Goal: Browse casually: Explore the website without a specific task or goal

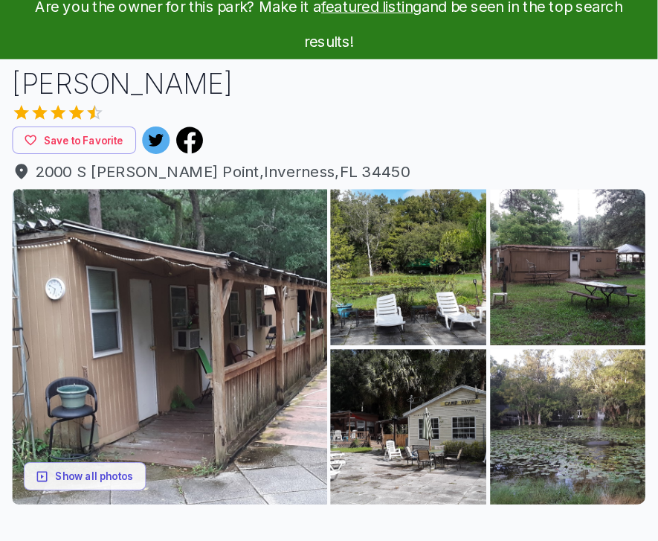
scroll to position [60, 0]
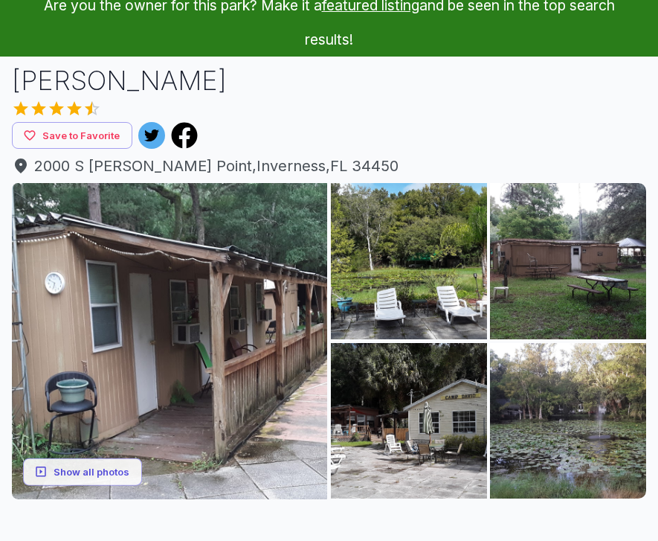
click at [137, 292] on img at bounding box center [169, 340] width 315 height 315
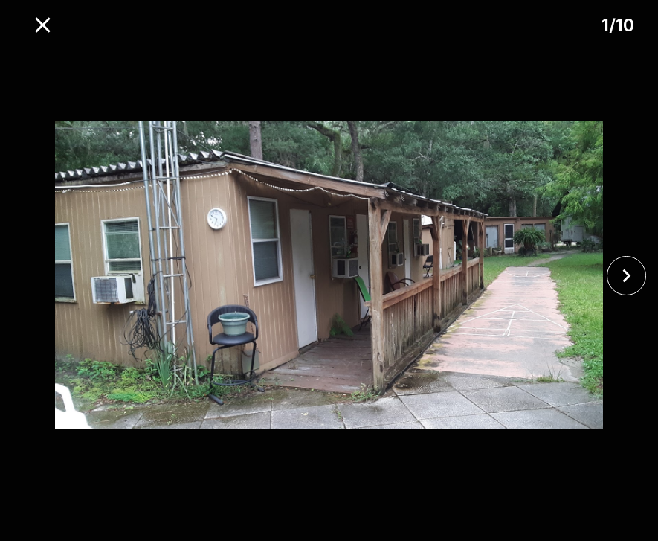
click at [610, 295] on button "close" at bounding box center [626, 275] width 39 height 39
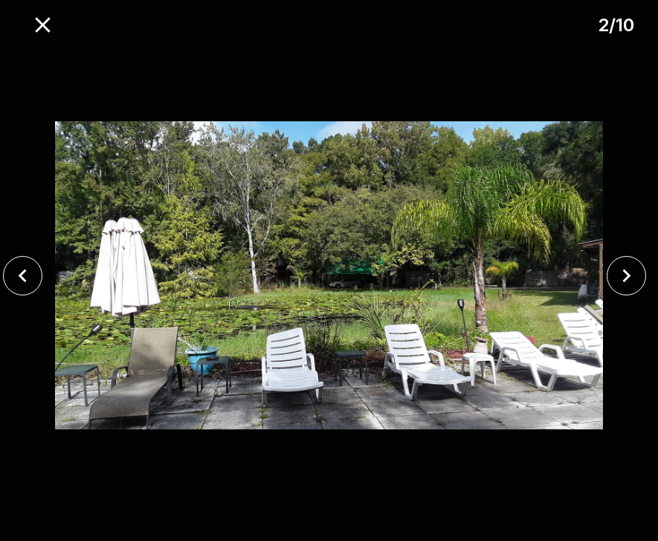
click at [602, 277] on img at bounding box center [329, 275] width 549 height 463
click at [614, 289] on icon "close" at bounding box center [627, 276] width 26 height 26
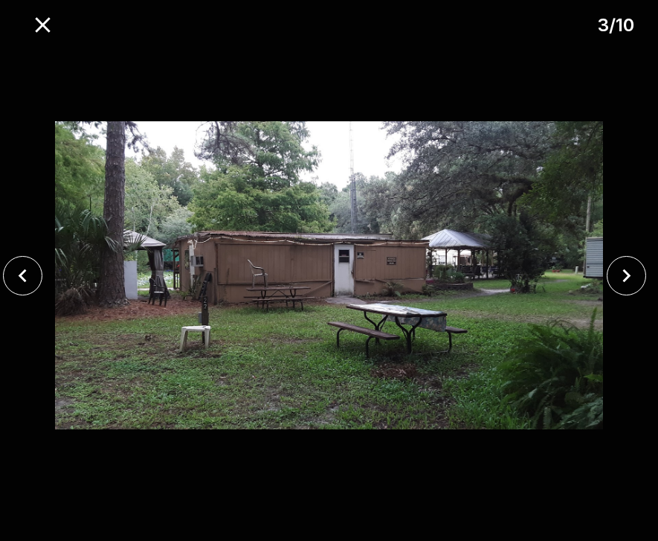
click at [603, 294] on img at bounding box center [329, 275] width 549 height 463
click at [621, 289] on icon "close" at bounding box center [627, 276] width 26 height 26
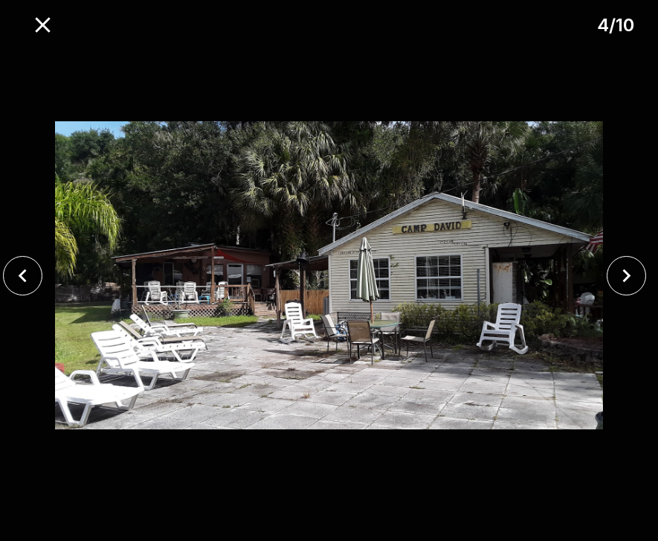
click at [603, 279] on img at bounding box center [329, 275] width 549 height 463
click at [609, 295] on button "close" at bounding box center [626, 275] width 39 height 39
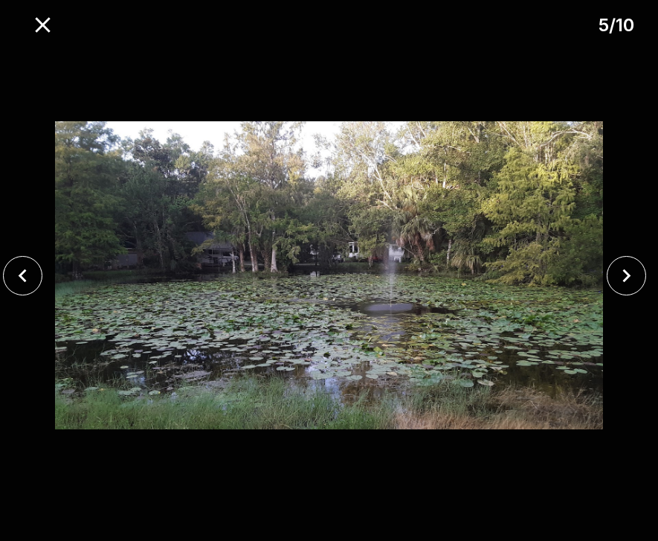
click at [603, 296] on img at bounding box center [329, 275] width 549 height 463
click at [619, 289] on icon "close" at bounding box center [627, 276] width 26 height 26
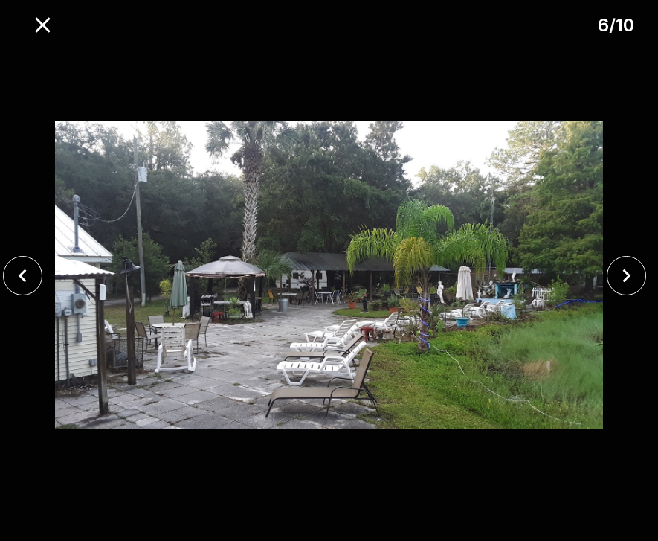
click at [620, 289] on icon "close" at bounding box center [627, 276] width 26 height 26
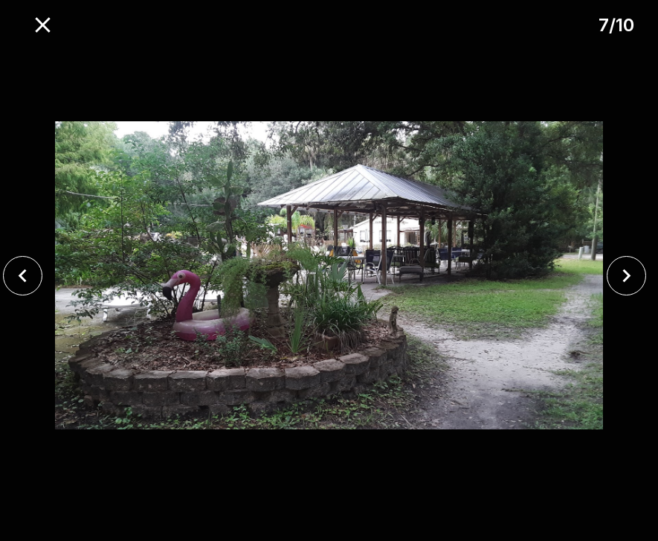
click at [611, 295] on button "close" at bounding box center [626, 275] width 39 height 39
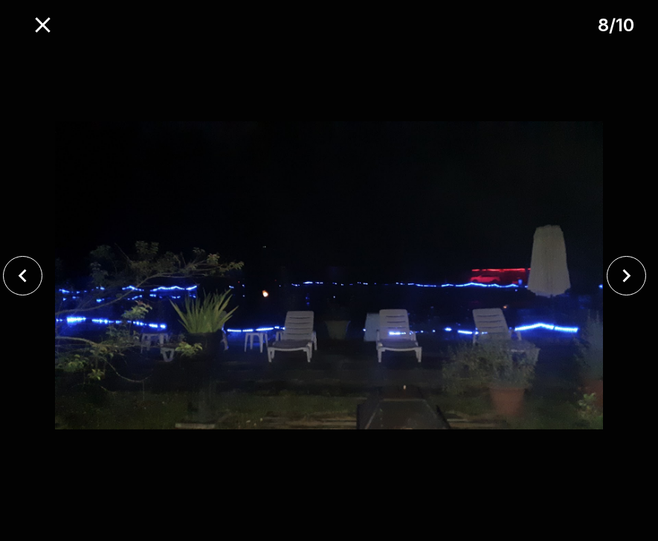
click at [610, 295] on button "close" at bounding box center [626, 275] width 39 height 39
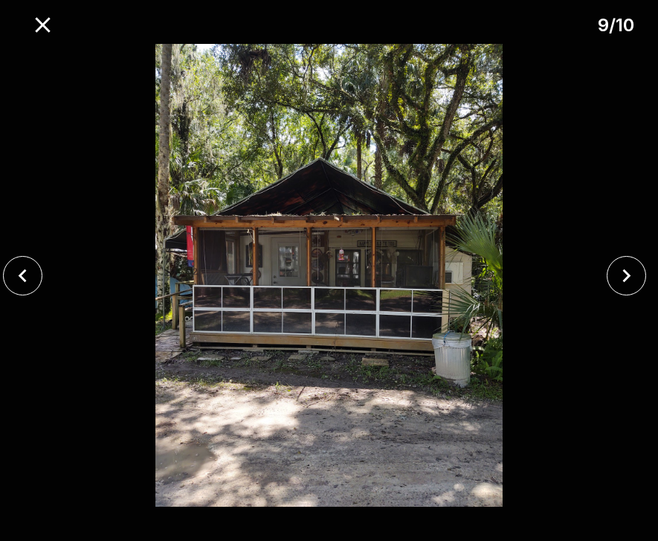
click at [609, 295] on button "close" at bounding box center [626, 275] width 39 height 39
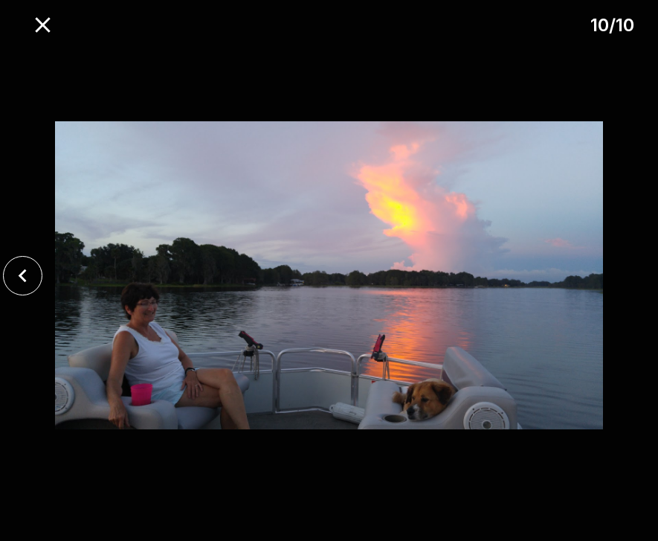
click at [615, 307] on div at bounding box center [329, 275] width 658 height 463
click at [36, 10] on button "close" at bounding box center [43, 25] width 38 height 38
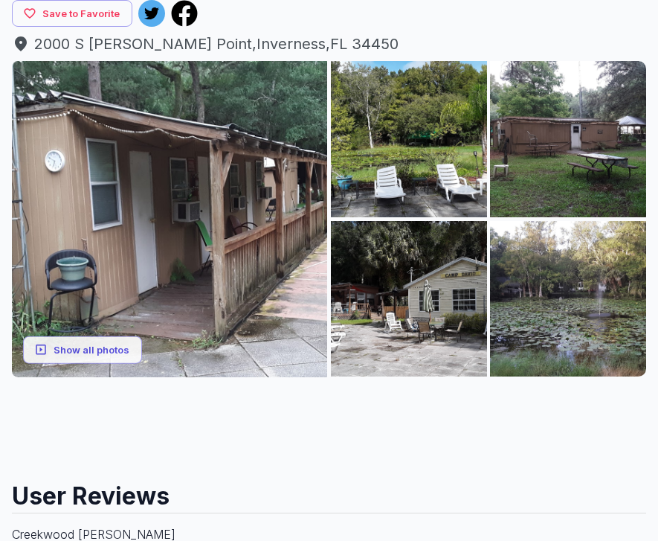
scroll to position [181, 0]
